Goal: Task Accomplishment & Management: Use online tool/utility

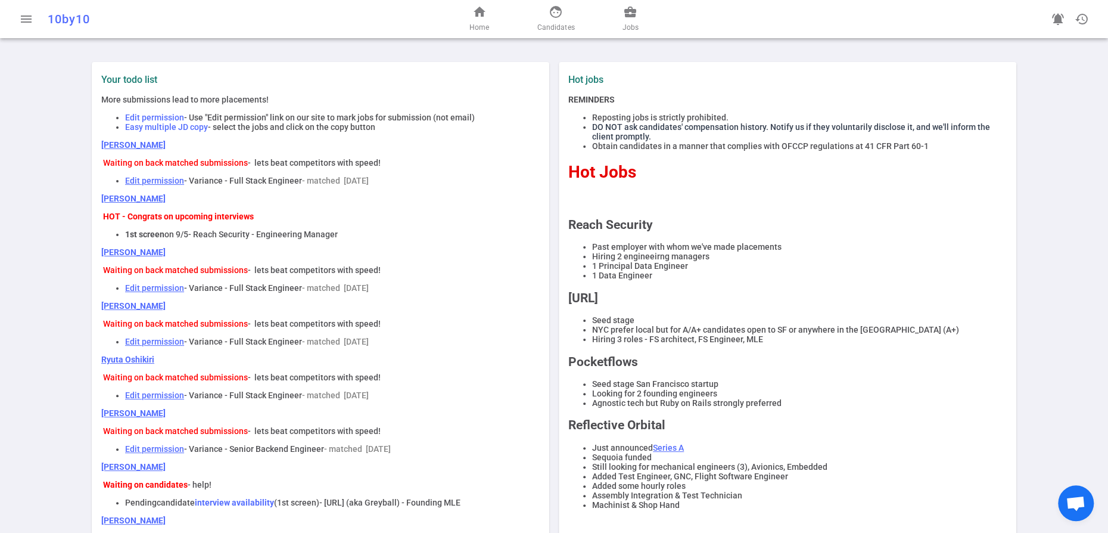
scroll to position [453, 0]
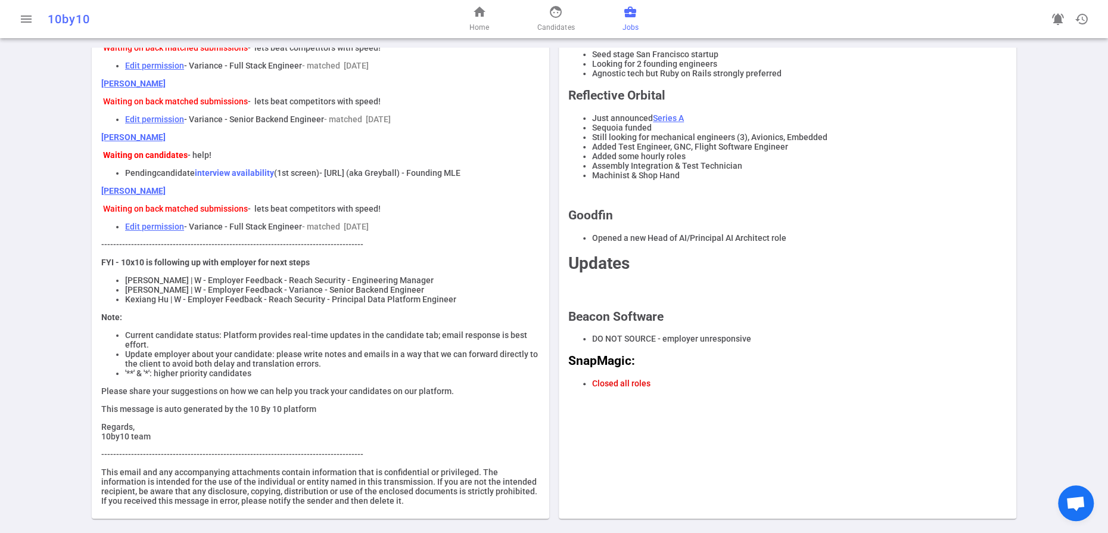
click at [638, 15] on span "business_center" at bounding box center [630, 12] width 14 height 14
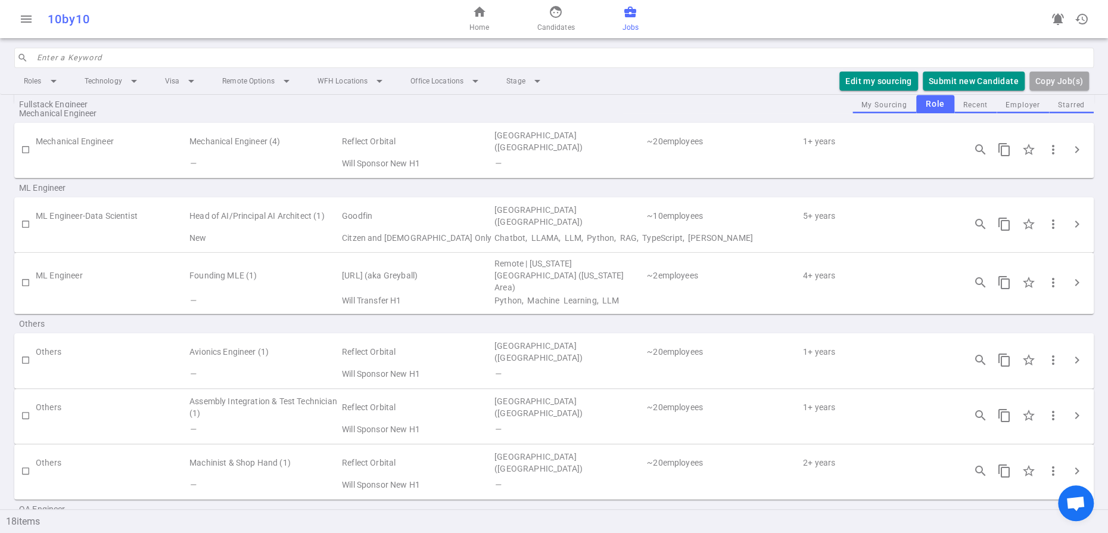
scroll to position [740, 0]
click at [27, 234] on input "checkbox" at bounding box center [25, 223] width 20 height 20
checkbox input "true"
click at [25, 292] on input "checkbox" at bounding box center [25, 282] width 20 height 20
checkbox input "true"
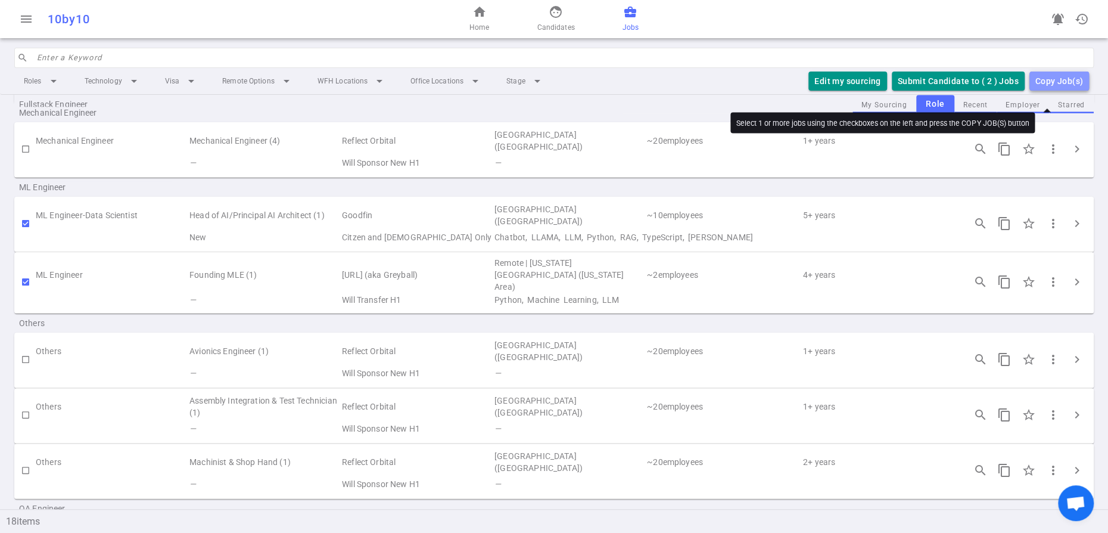
click at [1036, 89] on div "Copy Job(s)" at bounding box center [1060, 81] width 48 height 15
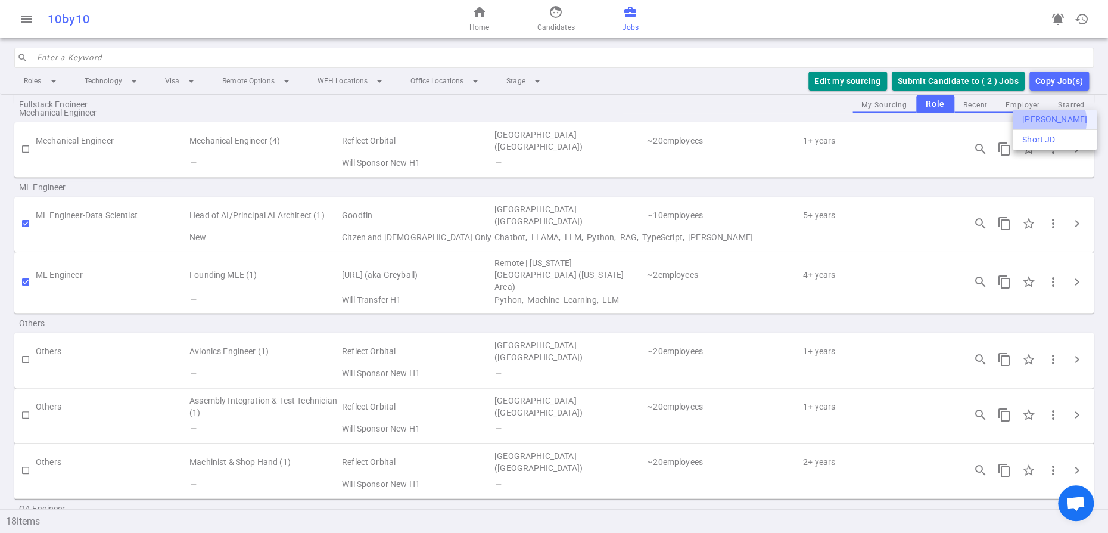
click at [1048, 121] on div "[PERSON_NAME]" at bounding box center [1055, 119] width 65 height 13
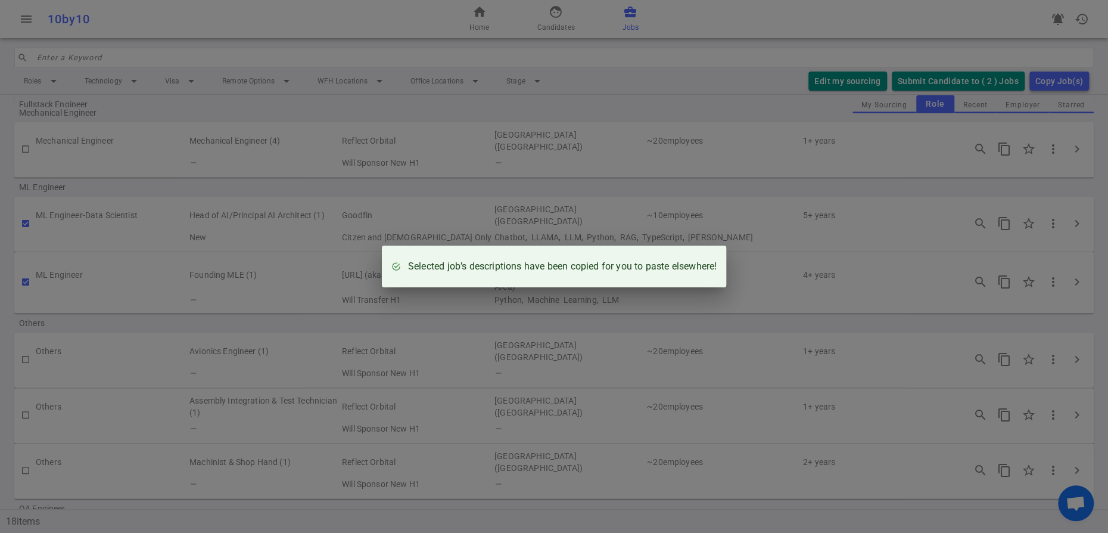
click at [707, 15] on div "Selected job’s descriptions have been copied for you to paste elsewhere!" at bounding box center [554, 266] width 1108 height 533
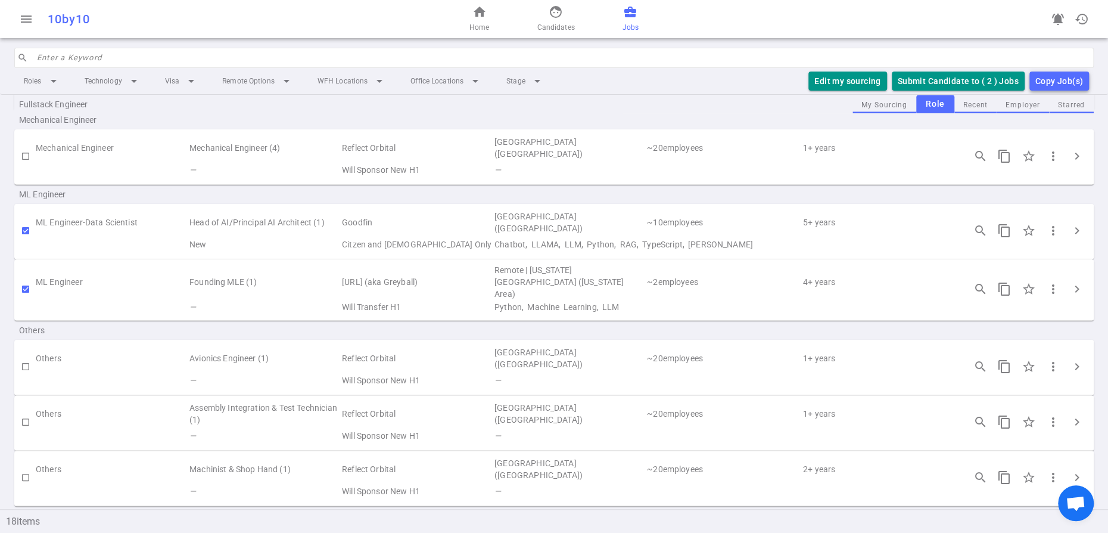
scroll to position [729, 0]
click at [23, 244] on input "checkbox" at bounding box center [25, 234] width 20 height 20
checkbox input "false"
click at [23, 303] on input "checkbox" at bounding box center [25, 292] width 20 height 20
checkbox input "false"
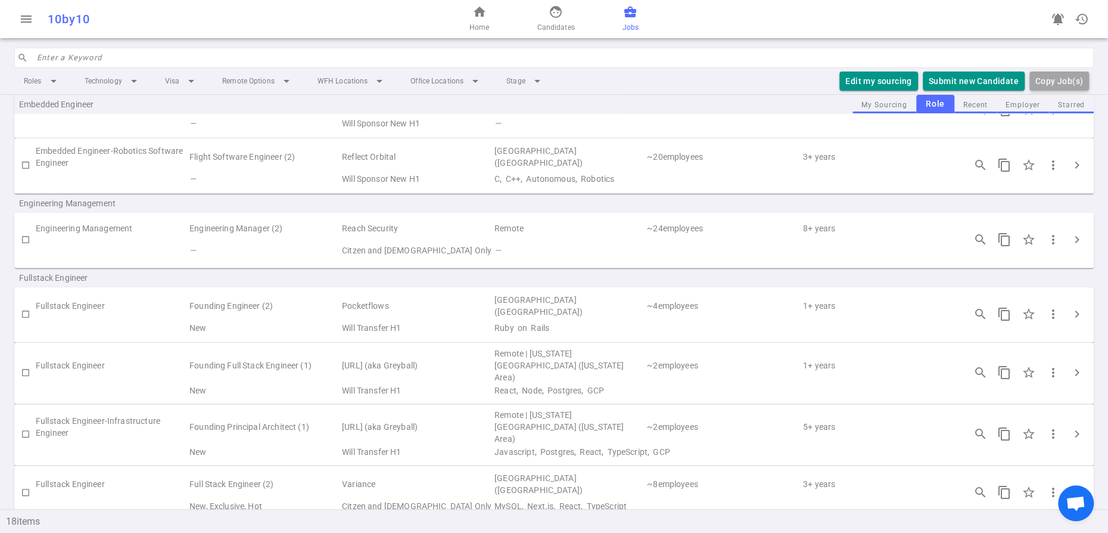
scroll to position [333, 0]
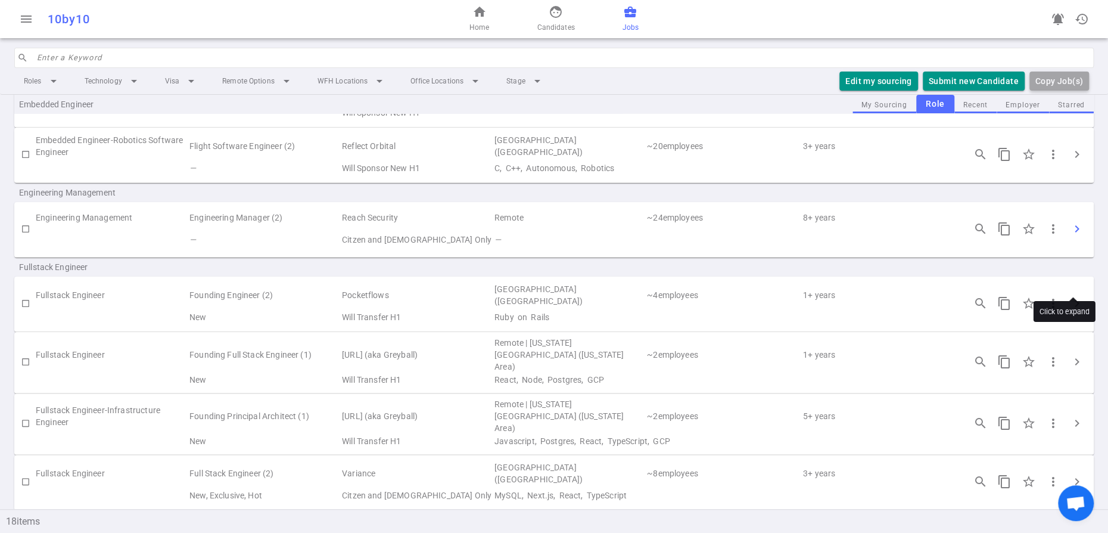
click at [1078, 236] on span "chevron_right" at bounding box center [1077, 229] width 14 height 14
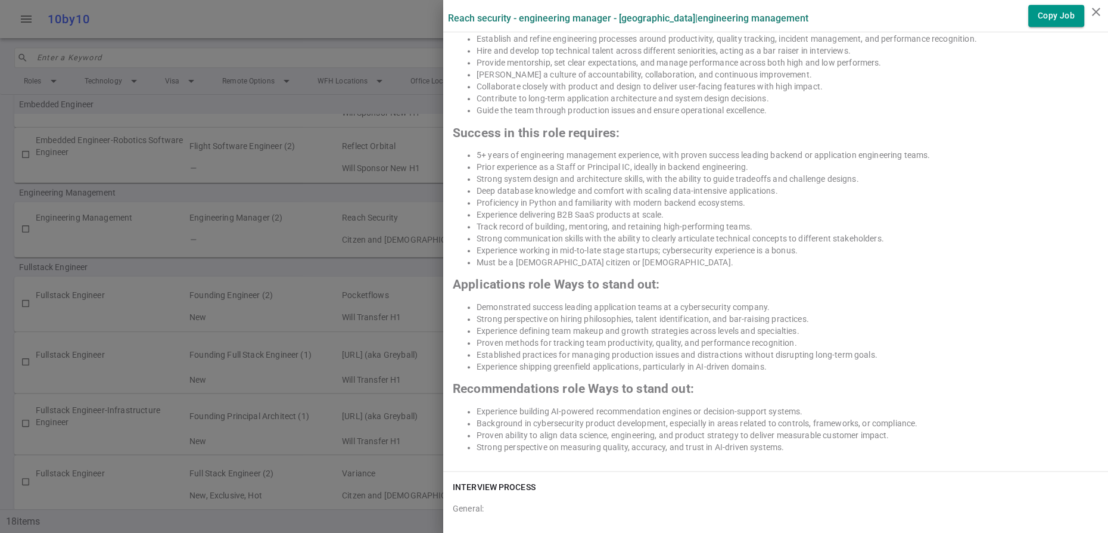
scroll to position [1218, 0]
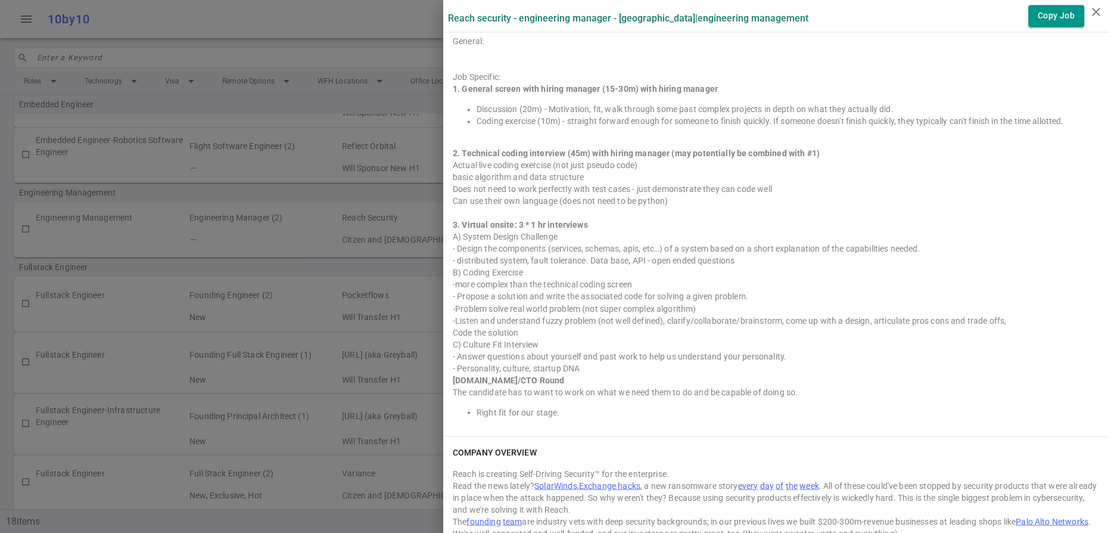
click at [430, 173] on div at bounding box center [554, 266] width 1108 height 533
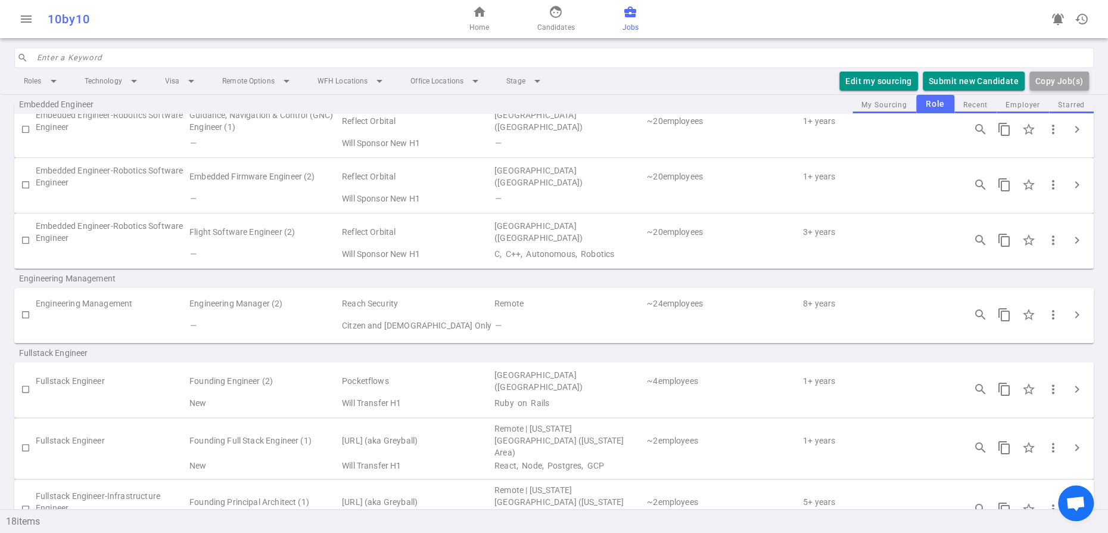
scroll to position [0, 0]
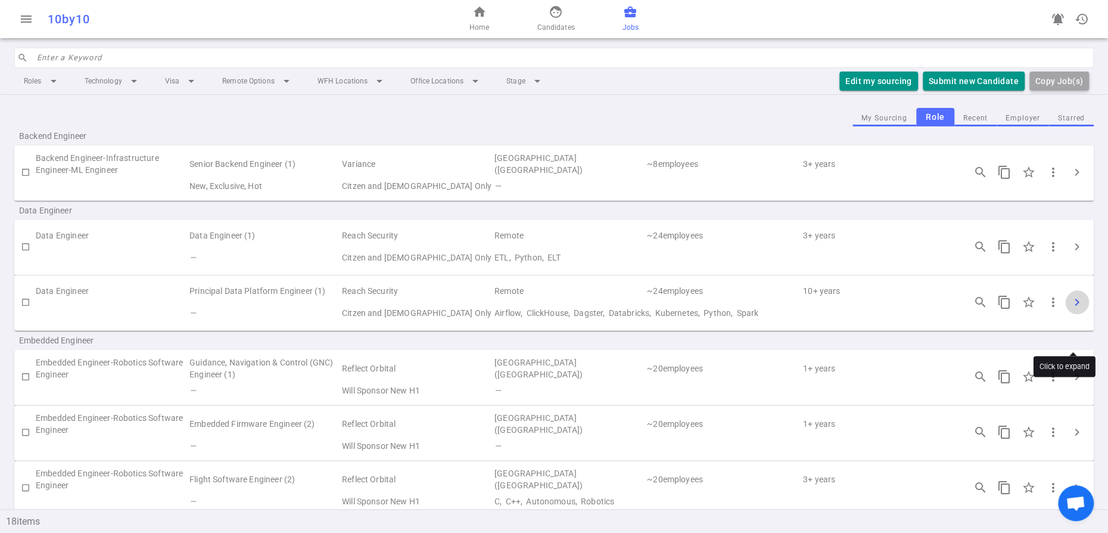
click at [1072, 309] on span "chevron_right" at bounding box center [1077, 302] width 14 height 14
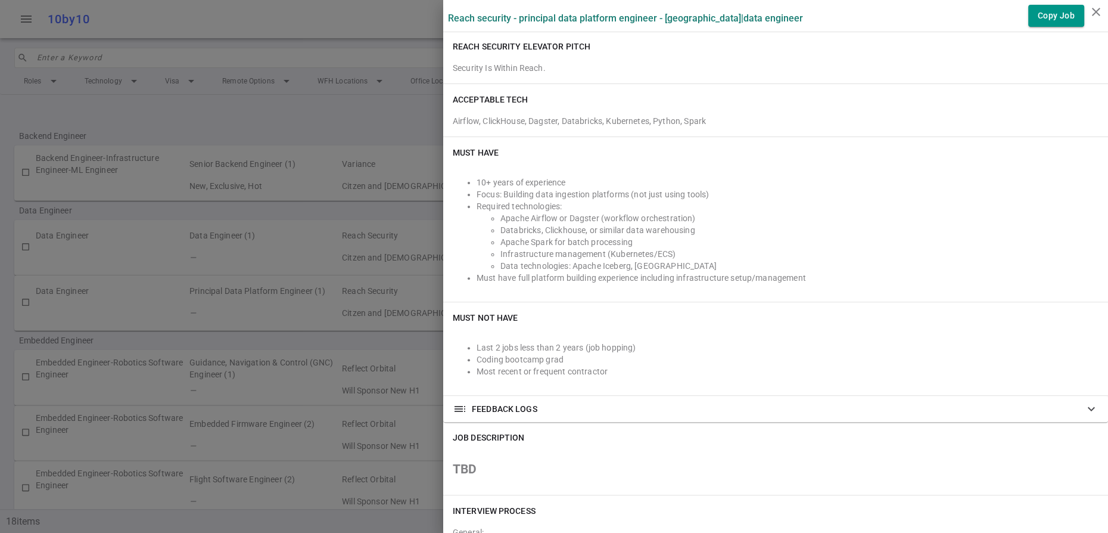
scroll to position [186, 0]
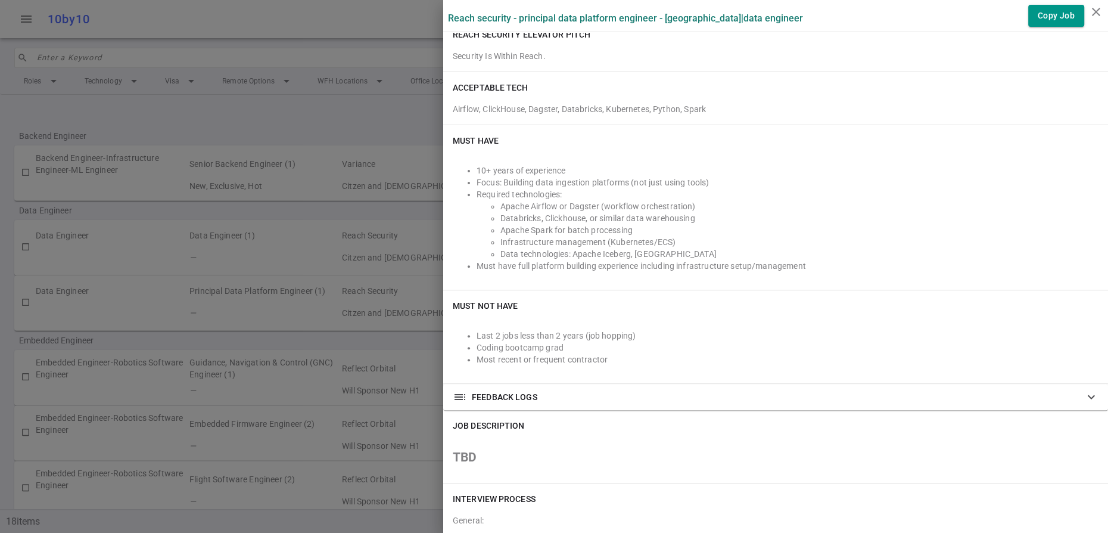
click at [399, 123] on div at bounding box center [554, 266] width 1108 height 533
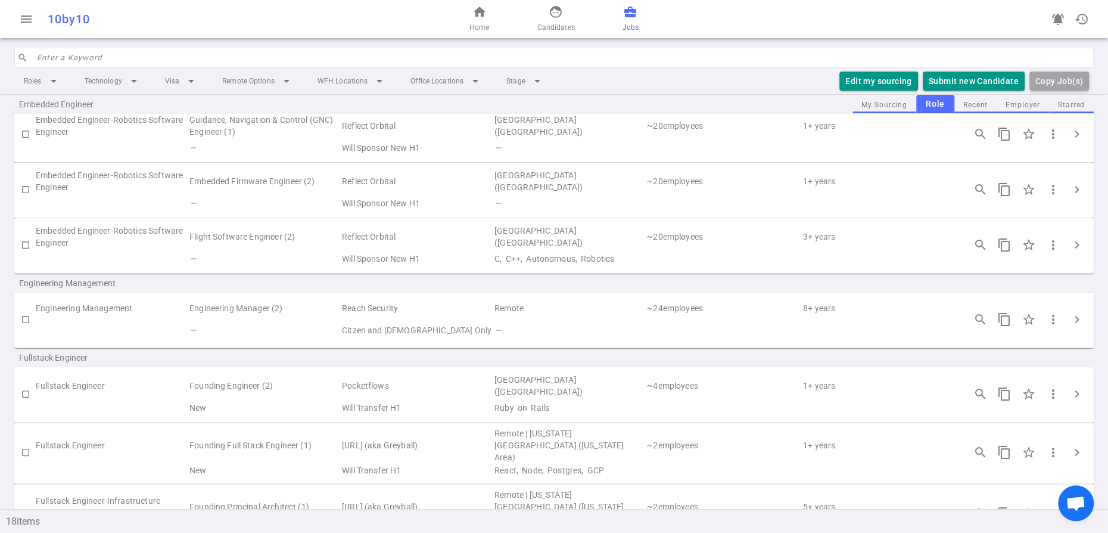
scroll to position [249, 0]
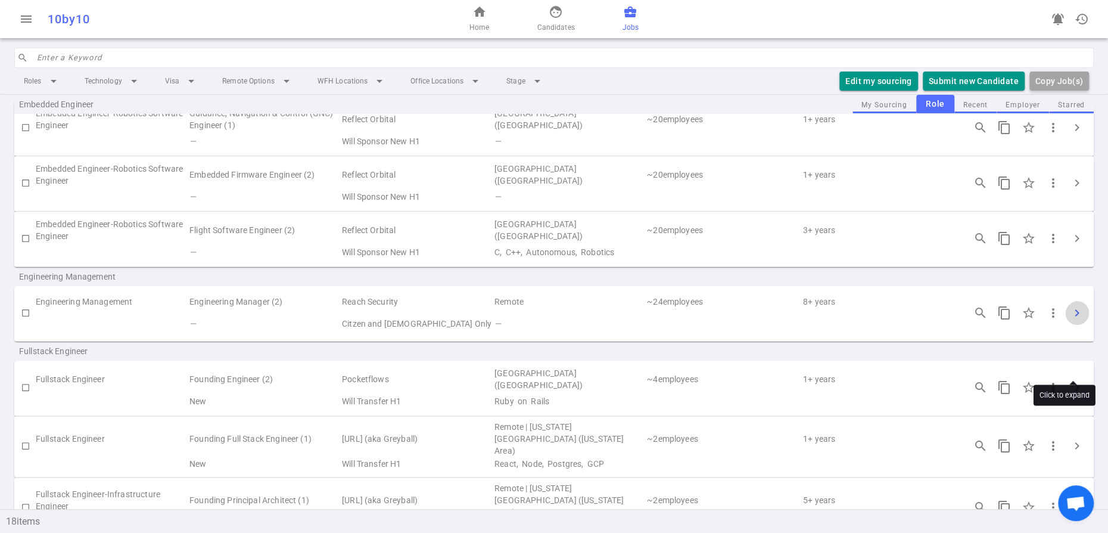
click at [1076, 320] on span "chevron_right" at bounding box center [1077, 313] width 14 height 14
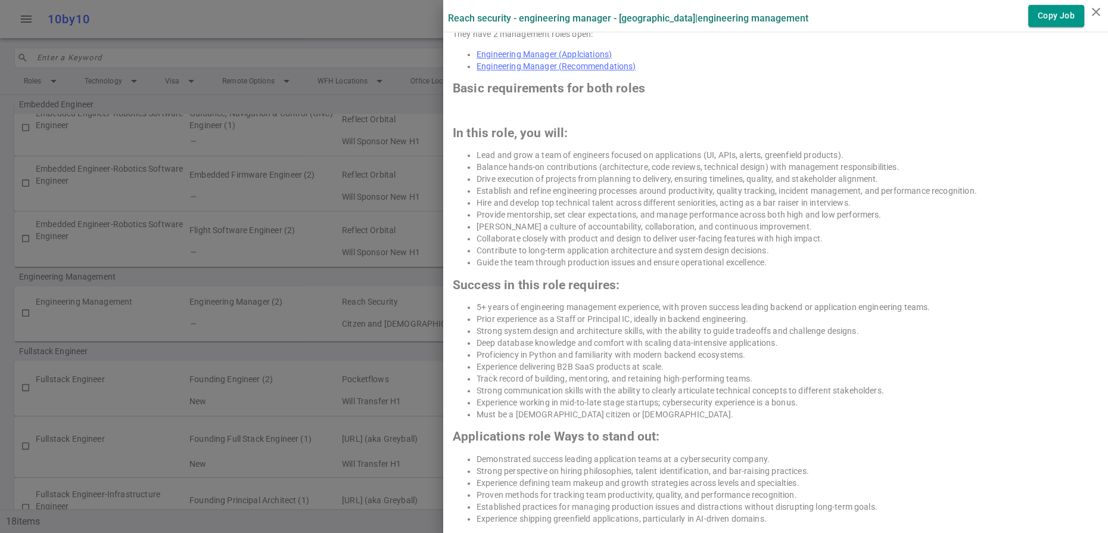
scroll to position [598, 0]
click at [552, 60] on link "Engineering Manager (Applciations)" at bounding box center [544, 55] width 135 height 10
click at [595, 72] on link "Engineering Manager (Recommendations)" at bounding box center [557, 67] width 160 height 10
click at [362, 20] on div at bounding box center [554, 266] width 1108 height 533
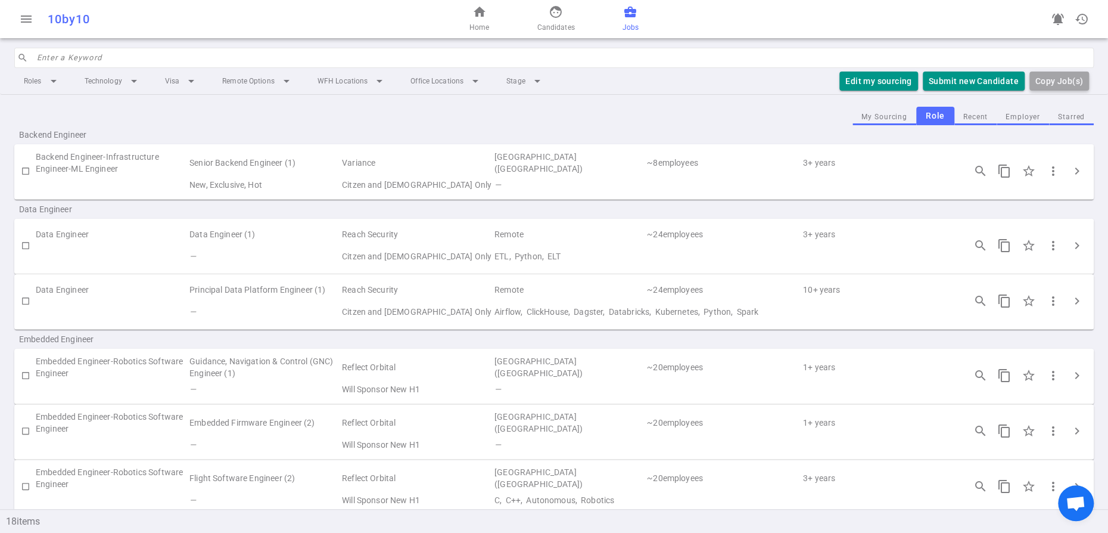
scroll to position [0, 0]
click at [1073, 254] on span "chevron_right" at bounding box center [1077, 247] width 14 height 14
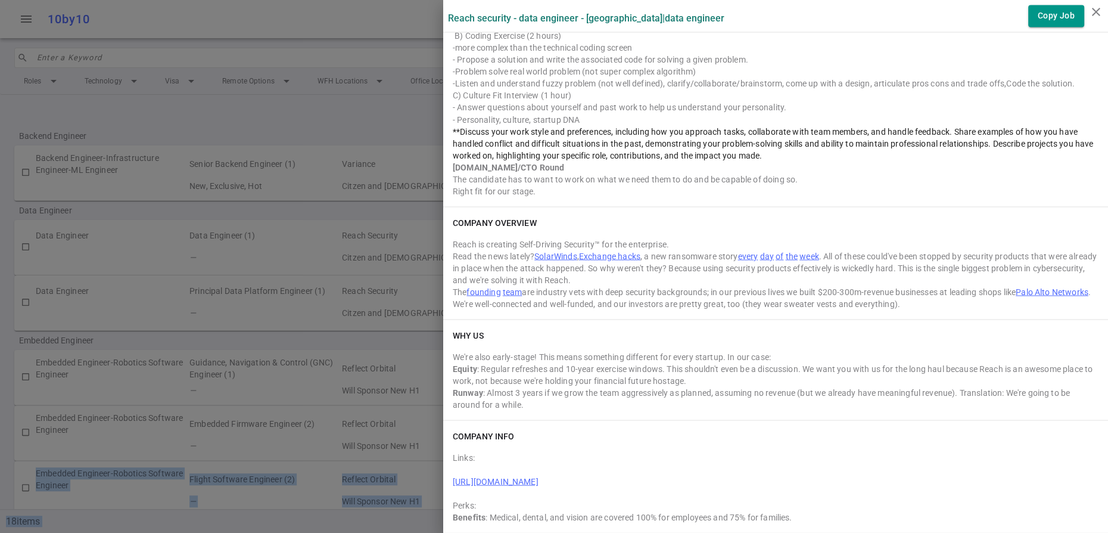
scroll to position [1921, 0]
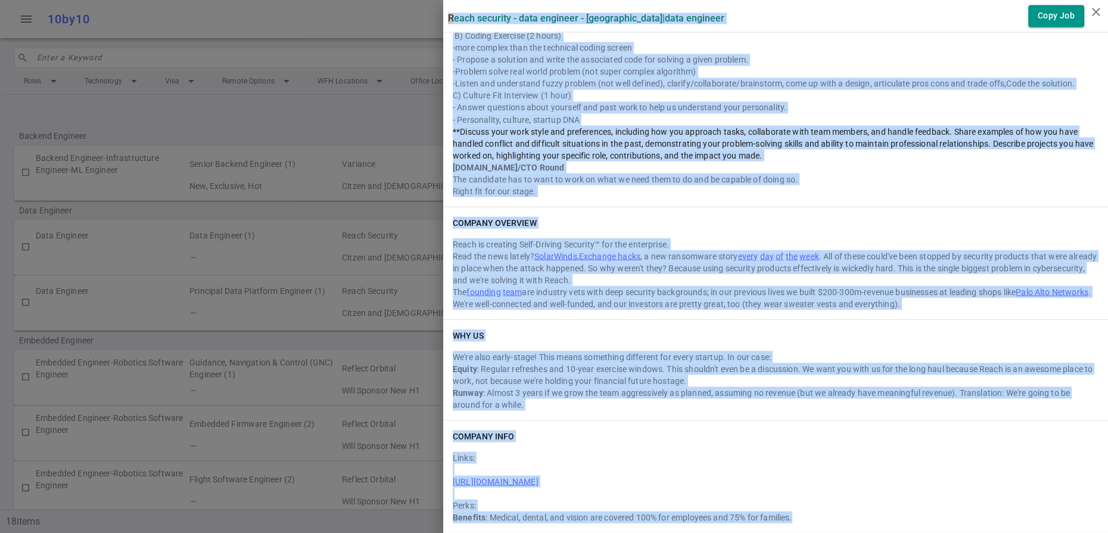
drag, startPoint x: 451, startPoint y: 20, endPoint x: 881, endPoint y: 520, distance: 659.3
copy div "Lorem Ipsumdol - Sita Consecte - Adipiscin | Elit Seddoeiu Temp Inc Utlabor Etd…"
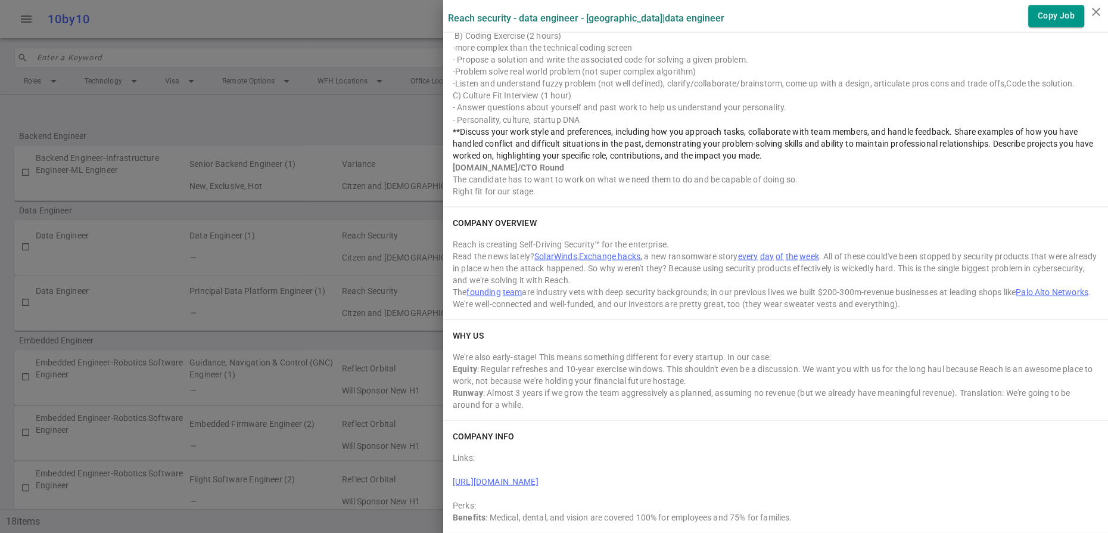
click at [347, 21] on div at bounding box center [554, 266] width 1108 height 533
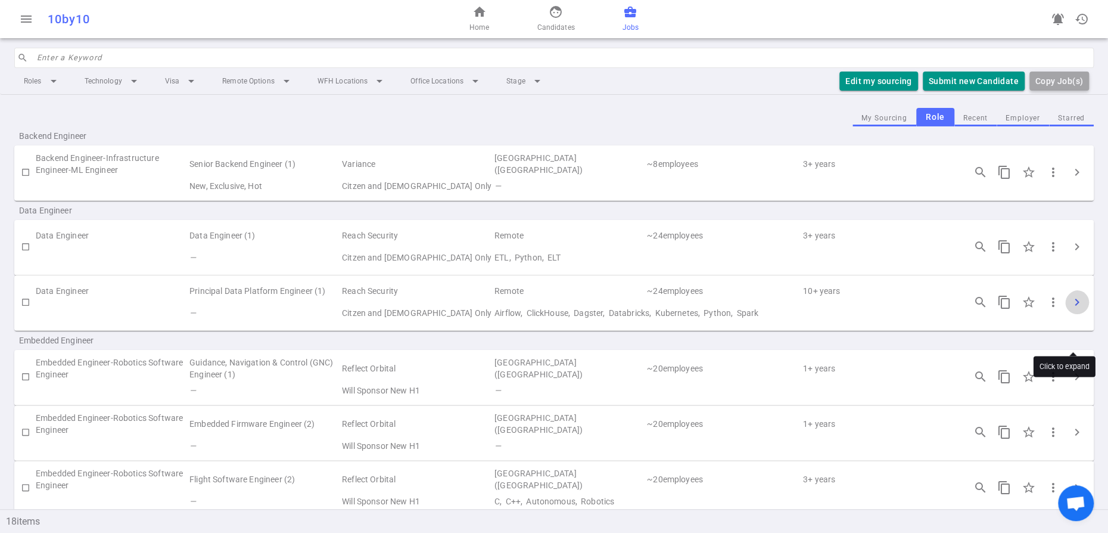
click at [1070, 309] on span "chevron_right" at bounding box center [1077, 302] width 14 height 14
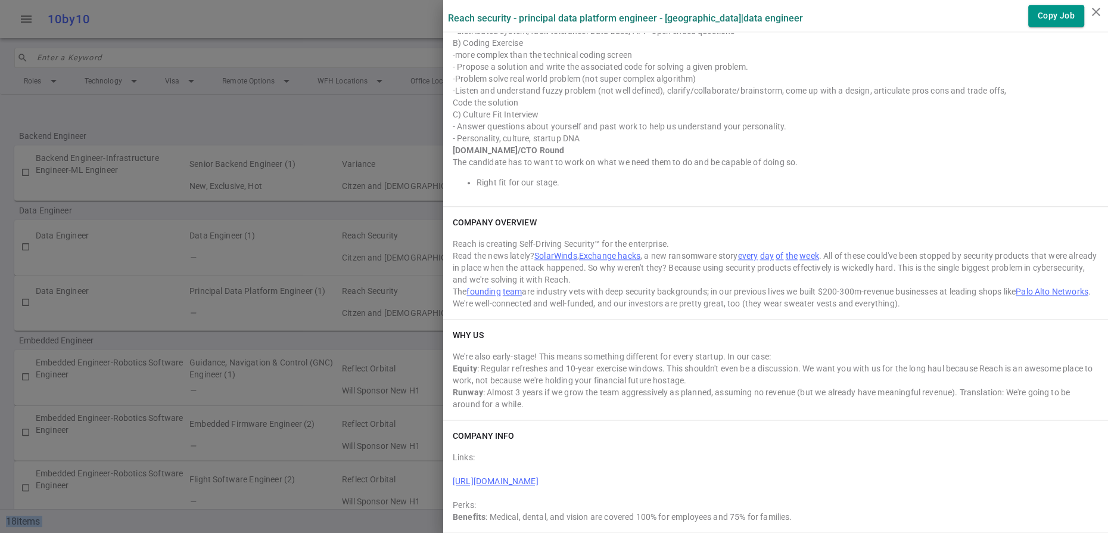
scroll to position [1235, 0]
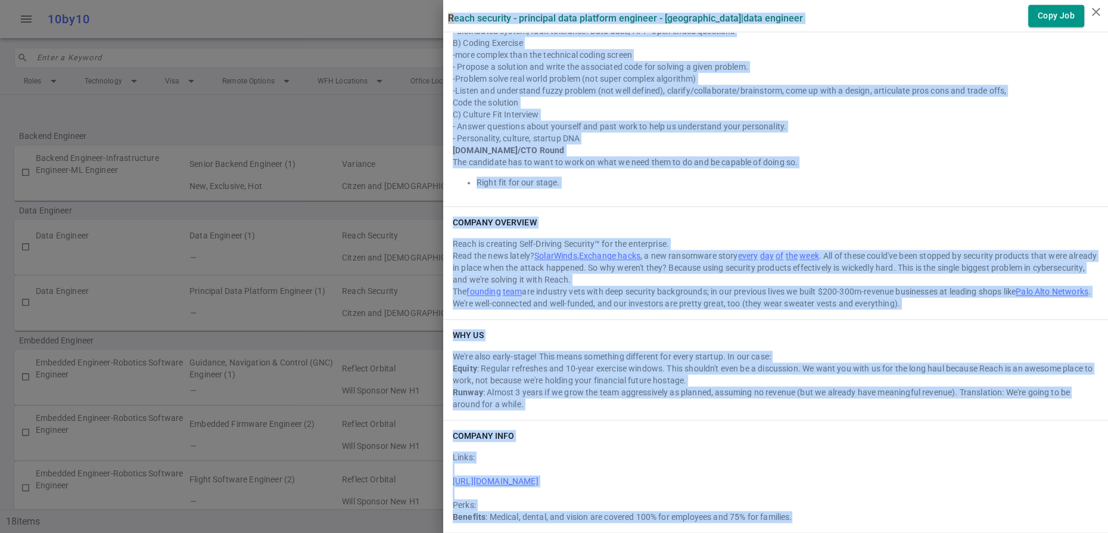
drag, startPoint x: 452, startPoint y: 18, endPoint x: 900, endPoint y: 513, distance: 667.5
copy div "Lorem Ipsumdol - Sitametco Adip Elitsedd Eiusmodt - Incididun | Utla Etdolore M…"
click at [1100, 13] on icon "close" at bounding box center [1096, 12] width 14 height 14
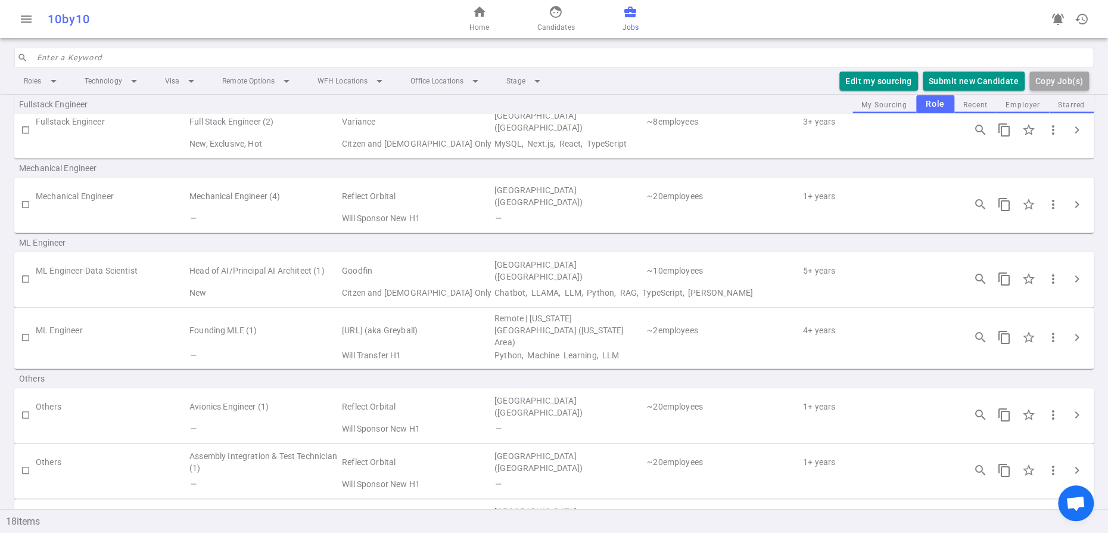
scroll to position [0, 0]
